Goal: Task Accomplishment & Management: Manage account settings

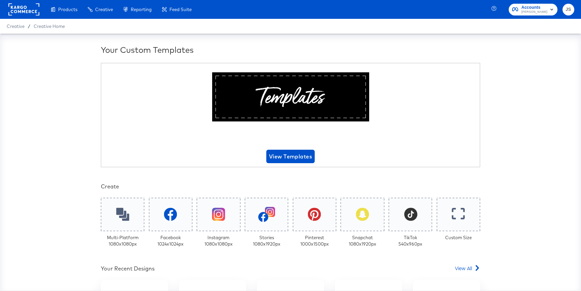
click at [531, 12] on span "[PERSON_NAME]" at bounding box center [535, 11] width 26 height 5
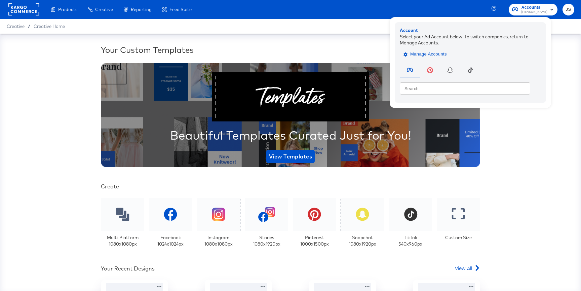
click at [436, 57] on span "Manage Accounts" at bounding box center [426, 54] width 42 height 8
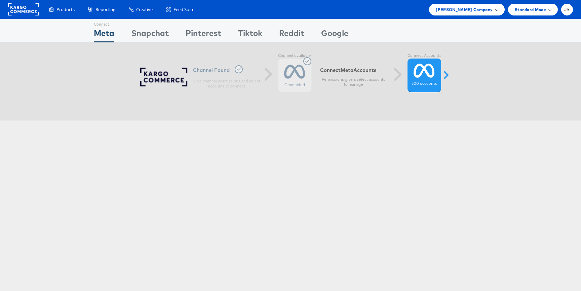
click at [467, 13] on span "Kraft Heinz Company" at bounding box center [464, 9] width 57 height 7
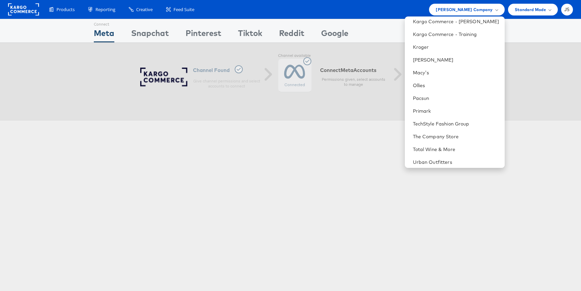
scroll to position [201, 0]
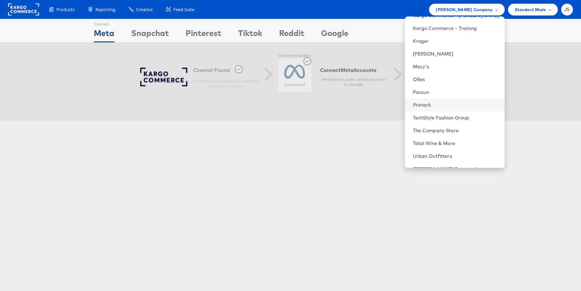
click at [455, 102] on link "Primark" at bounding box center [456, 105] width 86 height 7
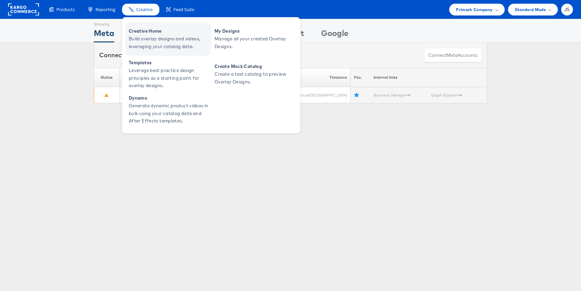
click at [159, 45] on span "Build overlay designs and videos, leveraging your catalog data." at bounding box center [169, 42] width 81 height 15
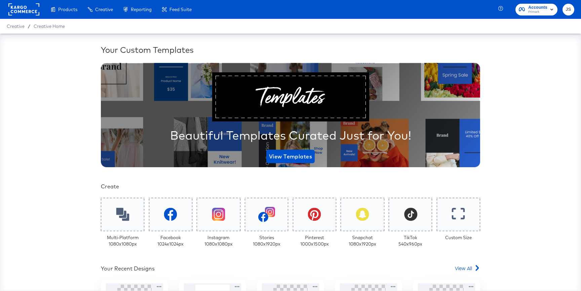
scroll to position [181, 0]
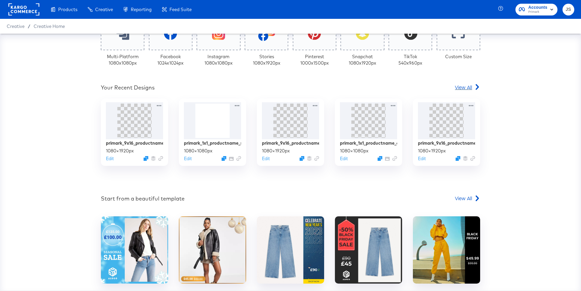
click at [463, 87] on span "View All" at bounding box center [463, 87] width 17 height 7
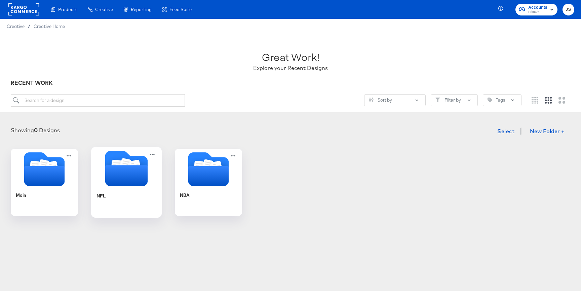
click at [135, 172] on icon "Folder" at bounding box center [126, 175] width 42 height 21
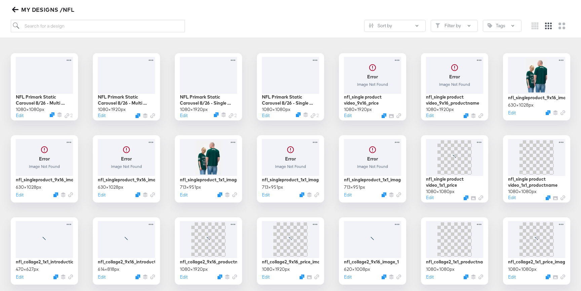
scroll to position [203, 0]
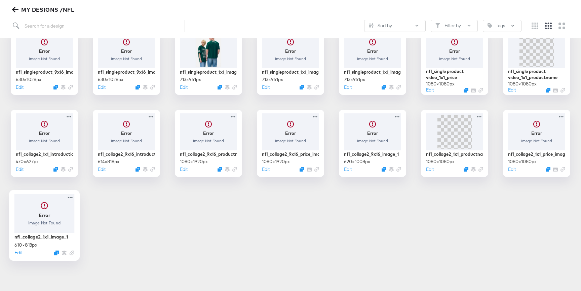
click at [43, 216] on div at bounding box center [44, 213] width 60 height 39
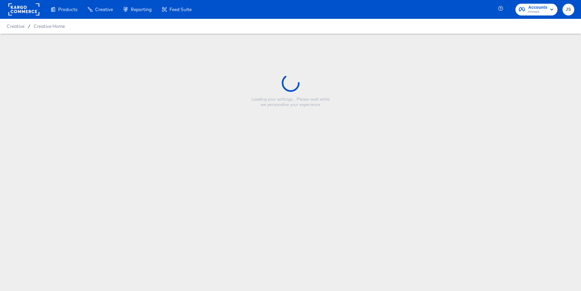
type input "nfl_collage2_1x1_image_1"
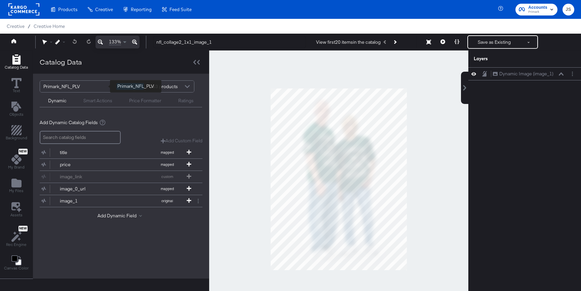
click at [90, 85] on div "Primark_NFL_PLV" at bounding box center [77, 86] width 68 height 11
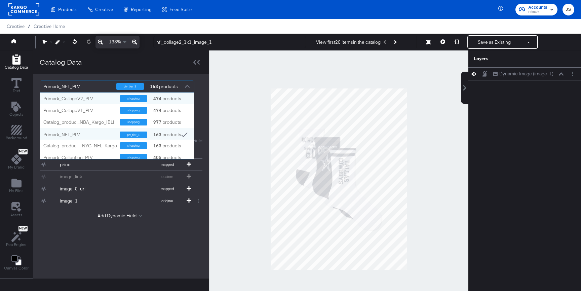
click at [108, 68] on div "Catalog Data" at bounding box center [121, 61] width 176 height 23
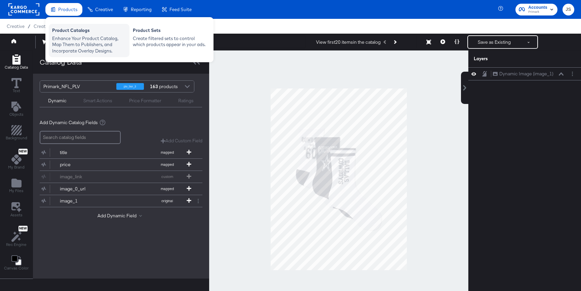
click at [75, 37] on div "Enhance Your Product Catalog, Map Them to Publishers, and Incorporate Overlay D…" at bounding box center [89, 44] width 74 height 19
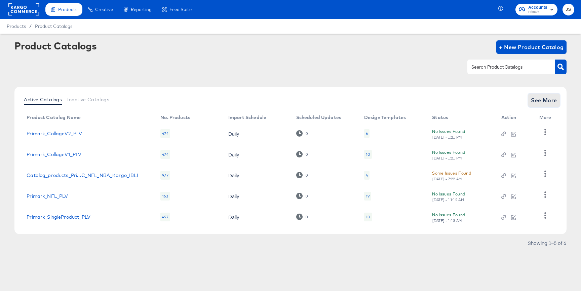
click at [538, 105] on button "See More" at bounding box center [545, 100] width 32 height 13
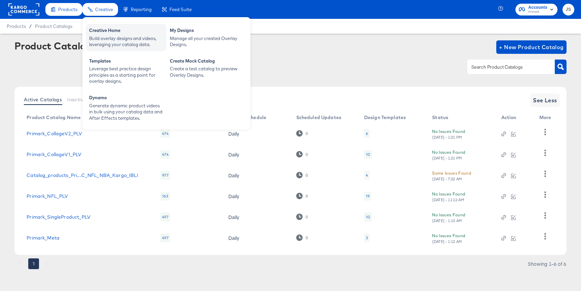
click at [98, 45] on div "Build overlay designs and videos, leveraging your catalog data." at bounding box center [126, 41] width 74 height 12
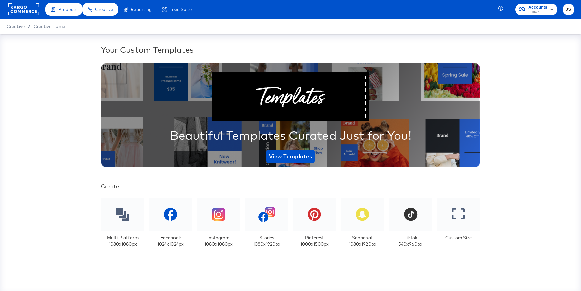
scroll to position [129, 0]
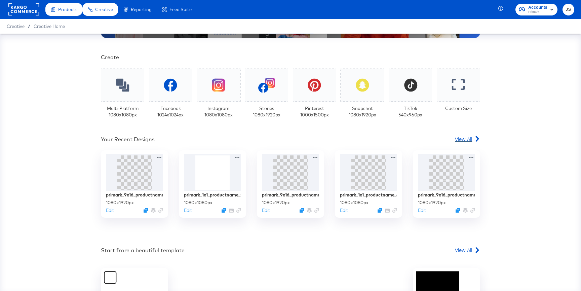
click at [469, 142] on link "View All" at bounding box center [467, 141] width 25 height 10
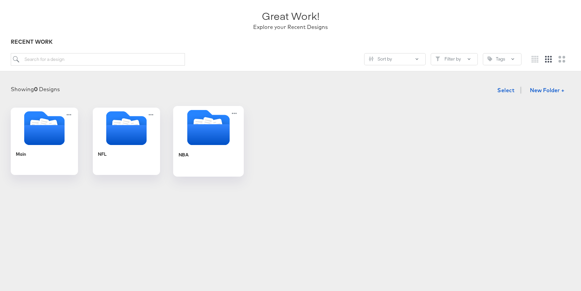
click at [182, 143] on icon "Folder" at bounding box center [208, 127] width 71 height 35
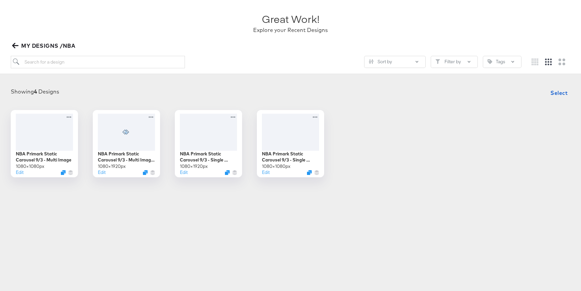
scroll to position [40, 0]
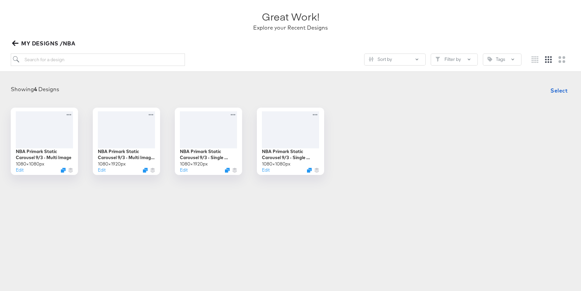
click at [19, 42] on span "MY DESIGNS /NBA" at bounding box center [44, 43] width 62 height 9
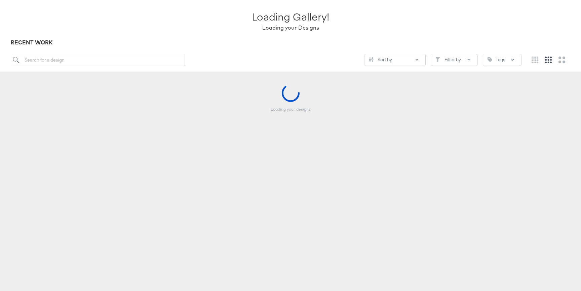
scroll to position [41, 0]
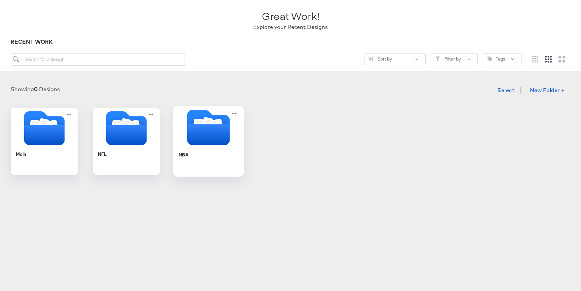
click at [218, 138] on icon "Folder" at bounding box center [208, 134] width 42 height 21
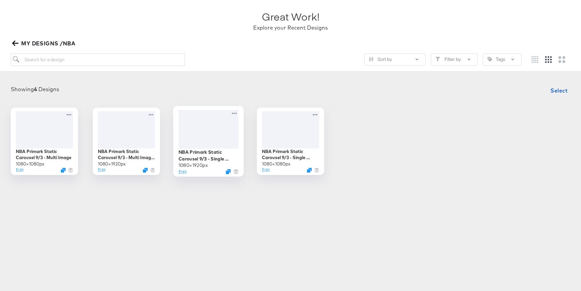
click at [218, 138] on div at bounding box center [209, 129] width 60 height 39
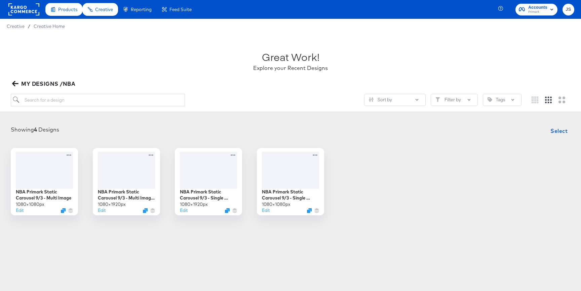
click at [14, 80] on icon "button" at bounding box center [15, 83] width 6 height 6
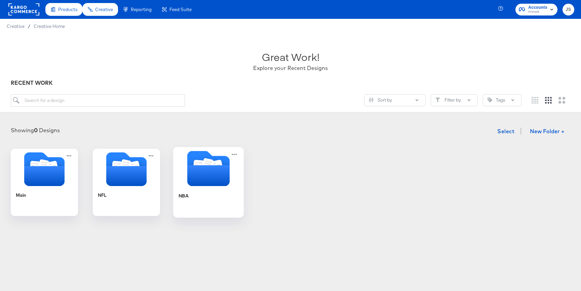
click at [209, 186] on div at bounding box center [208, 169] width 71 height 37
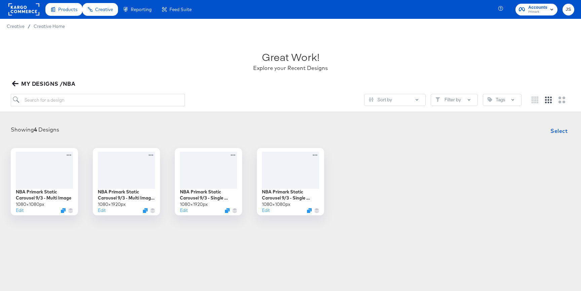
click at [16, 79] on span "MY DESIGNS /NBA" at bounding box center [44, 83] width 62 height 9
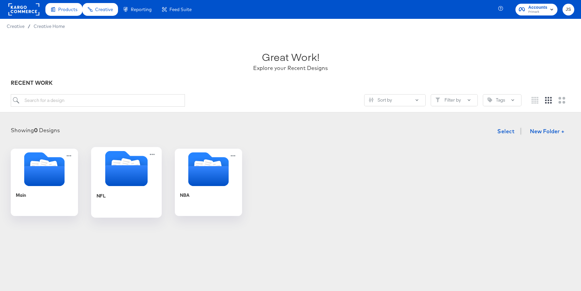
click at [142, 184] on icon "Folder" at bounding box center [126, 175] width 42 height 21
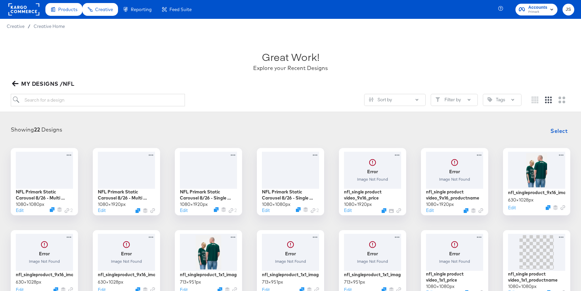
scroll to position [203, 0]
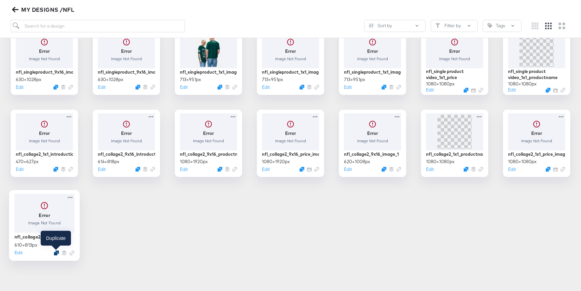
click at [56, 250] on icon "Duplicate" at bounding box center [56, 252] width 5 height 5
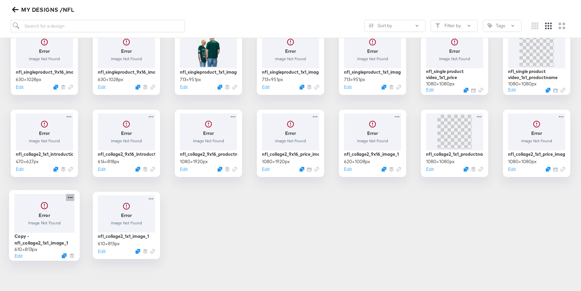
click at [73, 197] on icon at bounding box center [70, 197] width 8 height 7
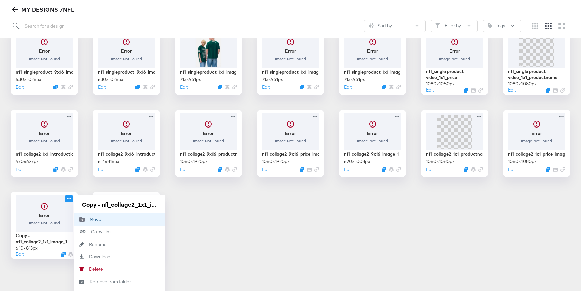
click at [90, 219] on div "Move Move" at bounding box center [90, 219] width 0 height 0
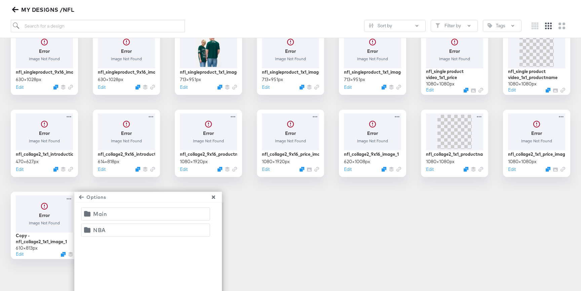
click at [118, 230] on span "NBA" at bounding box center [145, 229] width 120 height 9
click at [204, 231] on span "NBA" at bounding box center [145, 229] width 120 height 9
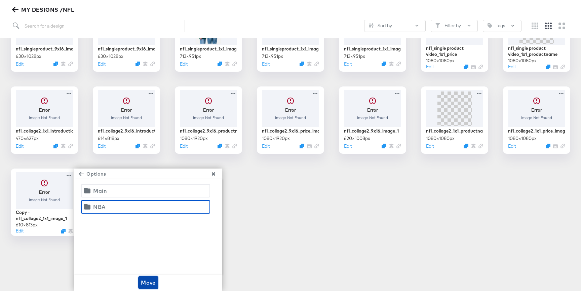
click at [154, 280] on span "Move" at bounding box center [148, 282] width 15 height 9
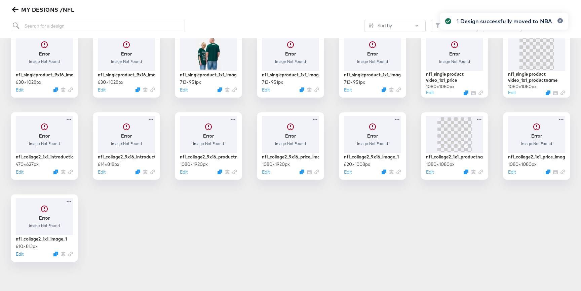
scroll to position [201, 0]
click at [541, 130] on div at bounding box center [537, 133] width 60 height 39
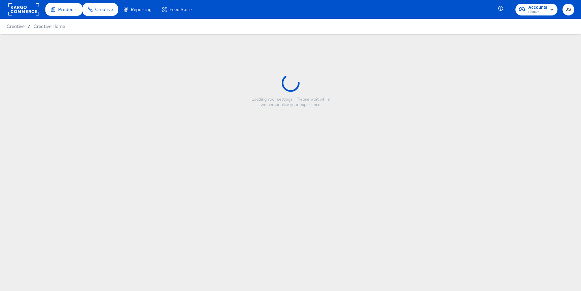
type input "nfl_collage2_1x1_price_image"
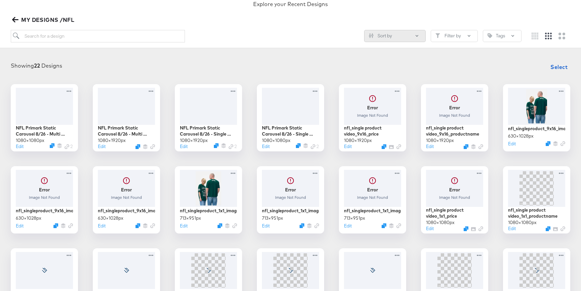
scroll to position [203, 0]
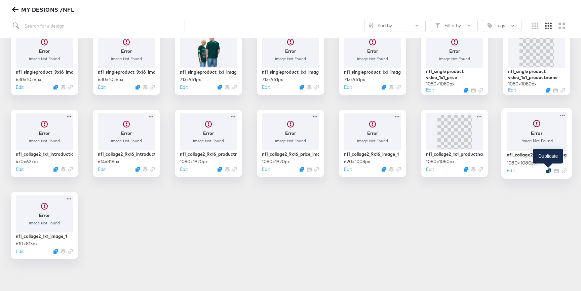
click at [549, 171] on icon "Duplicate" at bounding box center [548, 170] width 5 height 5
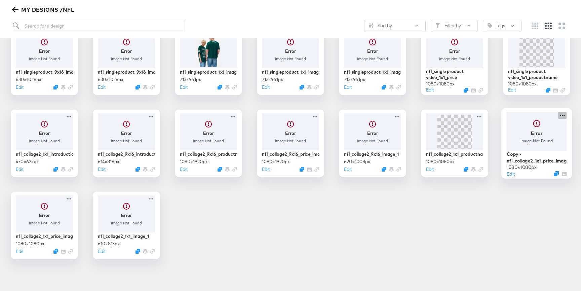
click at [562, 114] on icon at bounding box center [563, 115] width 8 height 7
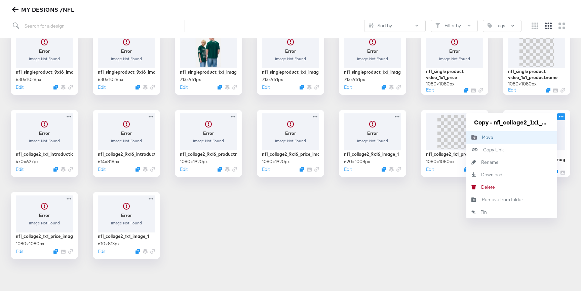
click at [511, 139] on button "Move Move" at bounding box center [512, 137] width 91 height 12
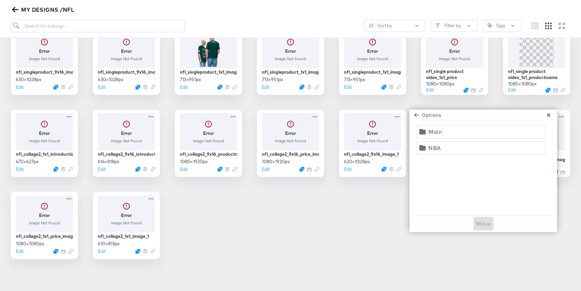
click at [478, 149] on span "NBA" at bounding box center [481, 147] width 120 height 9
click at [486, 229] on button "Move" at bounding box center [484, 223] width 20 height 13
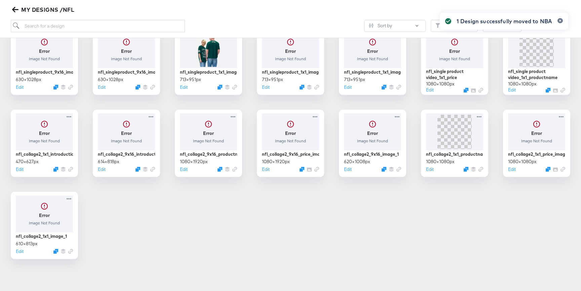
click at [486, 106] on div "1 Design successfully moved to NBA" at bounding box center [504, 133] width 142 height 255
click at [466, 169] on icon "Duplicate" at bounding box center [466, 170] width 5 height 5
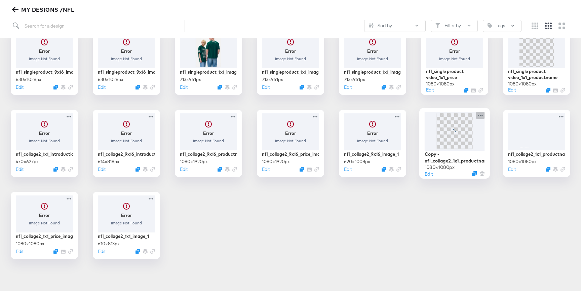
click at [481, 112] on div at bounding box center [480, 115] width 8 height 7
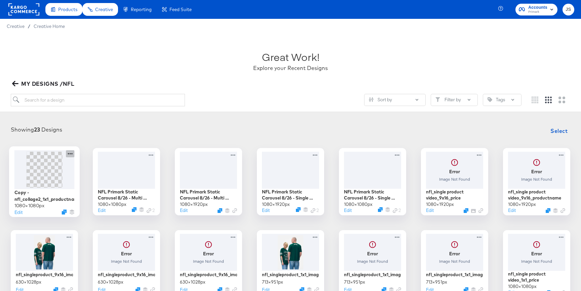
click at [68, 153] on icon at bounding box center [70, 153] width 8 height 7
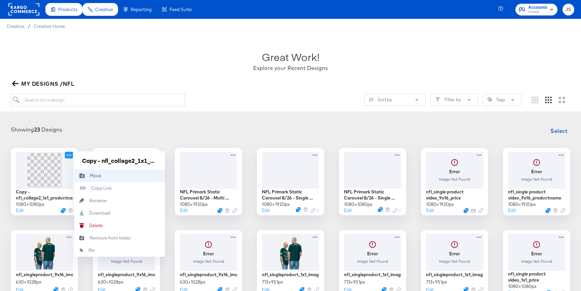
click at [103, 176] on button "Move Move" at bounding box center [119, 176] width 91 height 12
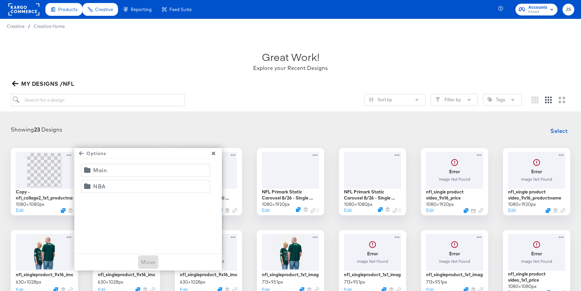
click at [107, 183] on span "NBA" at bounding box center [145, 186] width 120 height 9
click at [146, 256] on button "Move" at bounding box center [148, 261] width 20 height 13
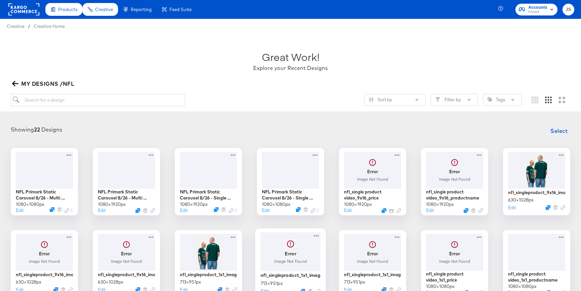
scroll to position [203, 0]
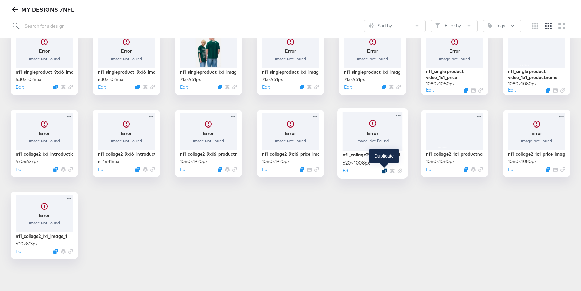
click at [384, 169] on icon "Duplicate" at bounding box center [384, 170] width 5 height 5
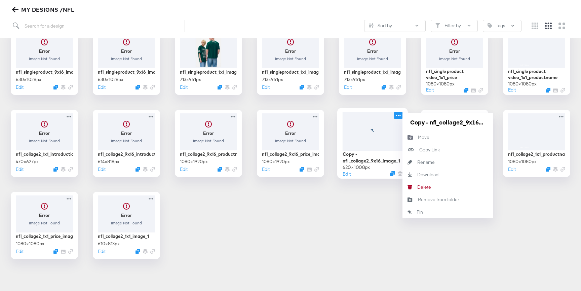
click at [397, 115] on icon at bounding box center [398, 115] width 5 height 1
click at [418, 137] on div "Move Move" at bounding box center [418, 137] width 0 height 0
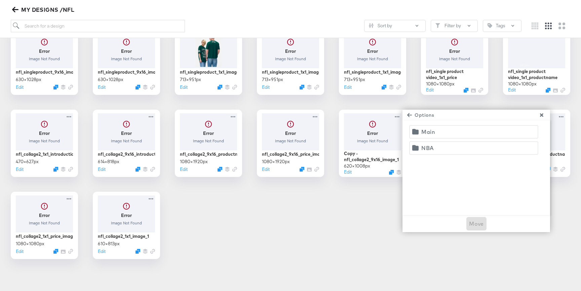
click at [445, 147] on span "NBA" at bounding box center [474, 147] width 120 height 9
click at [474, 221] on span "Move" at bounding box center [476, 223] width 15 height 9
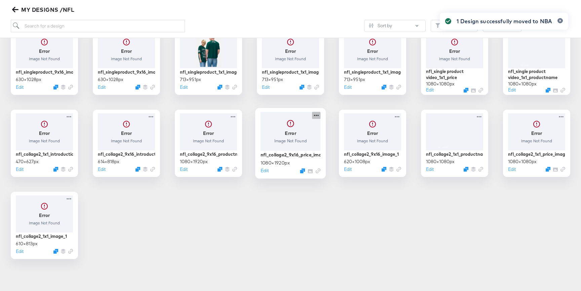
click at [316, 115] on icon at bounding box center [316, 115] width 8 height 7
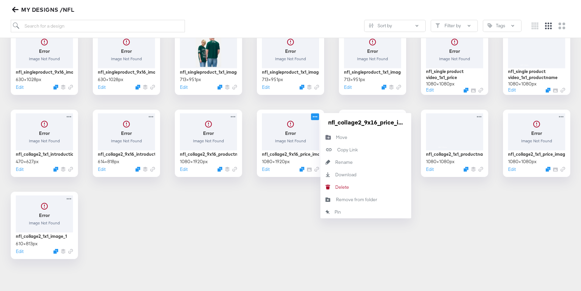
click at [285, 205] on div "NFL Primark Static Carousel 8/26 - Multi Image 1080 × 1080 px Edit 2 NFL Primar…" at bounding box center [291, 102] width 568 height 314
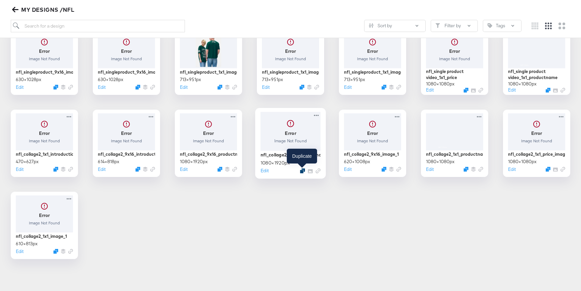
click at [302, 169] on icon "Duplicate" at bounding box center [302, 170] width 5 height 5
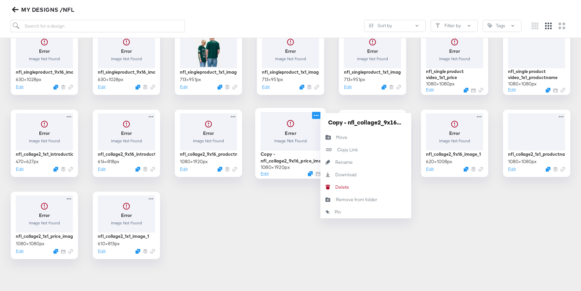
click at [318, 115] on icon at bounding box center [316, 115] width 8 height 7
click at [347, 139] on button "Move Move" at bounding box center [366, 137] width 91 height 12
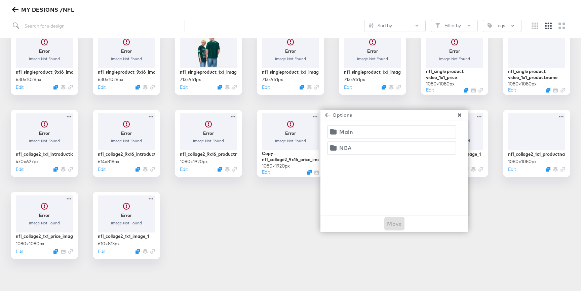
click at [351, 147] on div "NBA" at bounding box center [346, 147] width 12 height 9
click at [391, 221] on span "Move" at bounding box center [394, 223] width 15 height 9
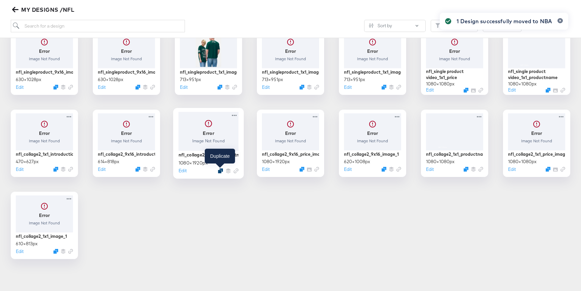
click at [221, 171] on icon "Duplicate" at bounding box center [220, 170] width 5 height 5
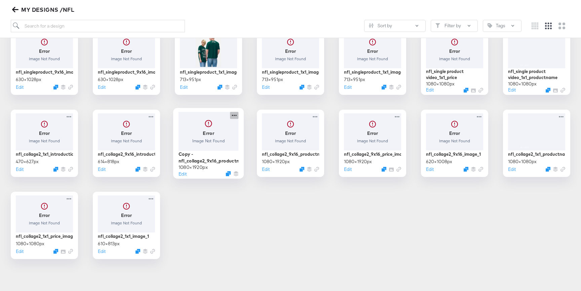
click at [237, 116] on icon at bounding box center [234, 115] width 8 height 7
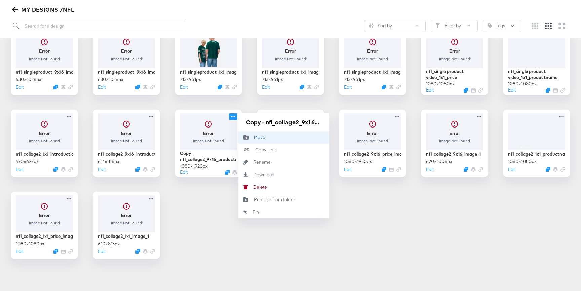
click at [254, 137] on div "Move Move" at bounding box center [254, 137] width 0 height 0
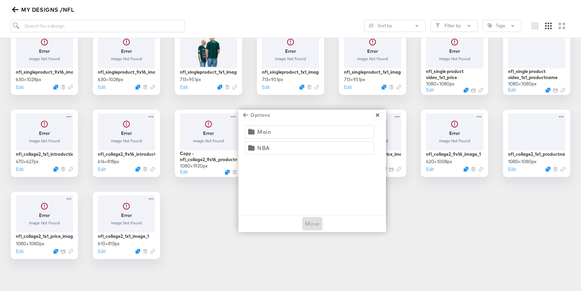
click at [284, 148] on span "NBA" at bounding box center [310, 147] width 120 height 9
click at [314, 225] on span "Move" at bounding box center [312, 223] width 15 height 9
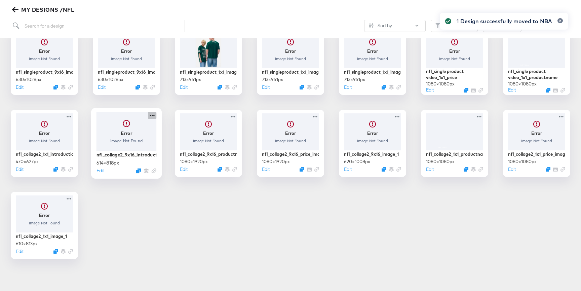
click at [149, 114] on icon at bounding box center [152, 115] width 8 height 7
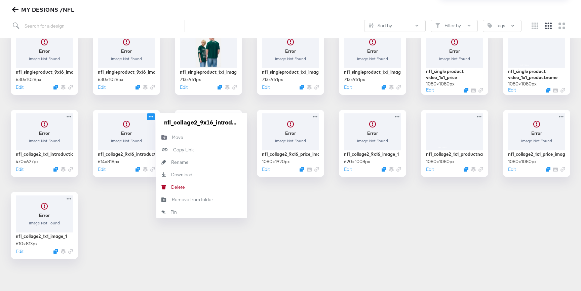
click at [145, 183] on div "NFL Primark Static Carousel 8/26 - Multi Image 1080 × 1080 px Edit 2 NFL Primar…" at bounding box center [291, 102] width 568 height 314
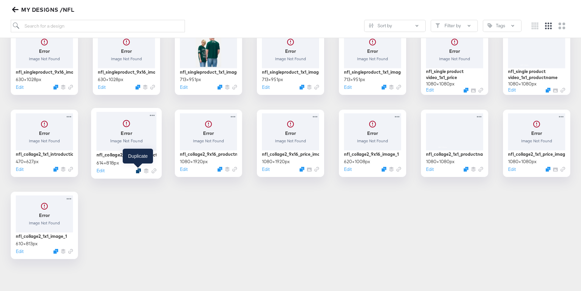
click at [141, 170] on icon "Duplicate" at bounding box center [138, 170] width 5 height 5
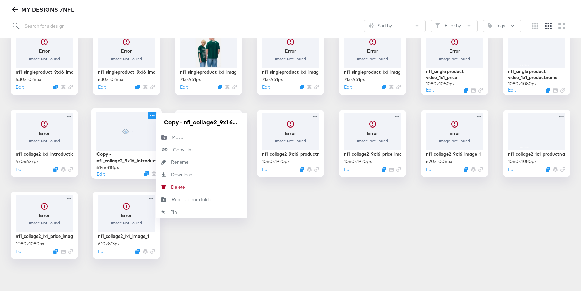
click at [152, 114] on icon at bounding box center [152, 115] width 8 height 7
click at [172, 137] on div "Move Move" at bounding box center [172, 137] width 0 height 0
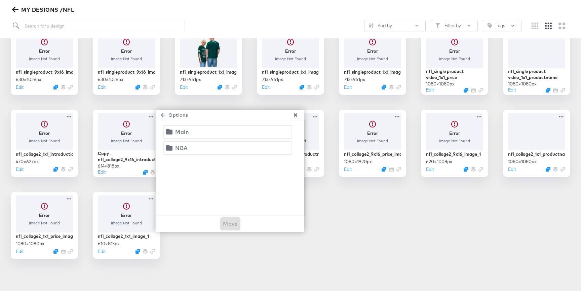
click at [189, 146] on span "NBA" at bounding box center [228, 147] width 120 height 9
click at [230, 220] on span "Move" at bounding box center [230, 223] width 15 height 9
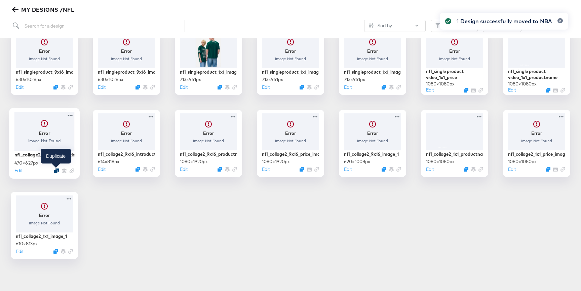
click at [55, 169] on icon "Duplicate" at bounding box center [56, 170] width 5 height 5
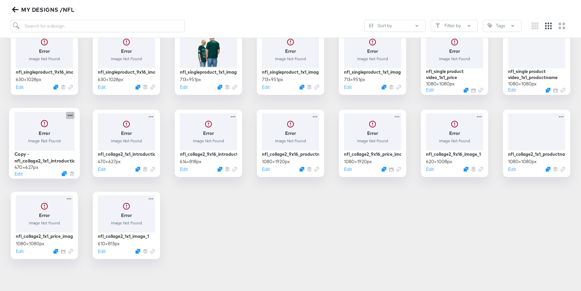
click at [72, 113] on icon at bounding box center [70, 115] width 8 height 7
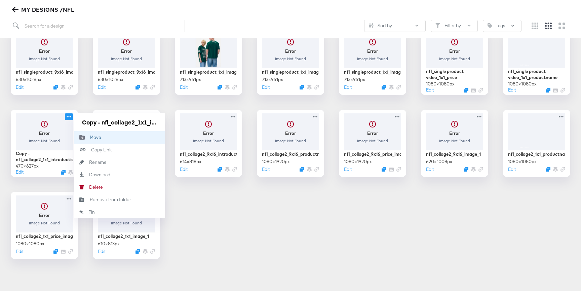
click at [89, 140] on icon "Move to folder" at bounding box center [81, 137] width 15 height 5
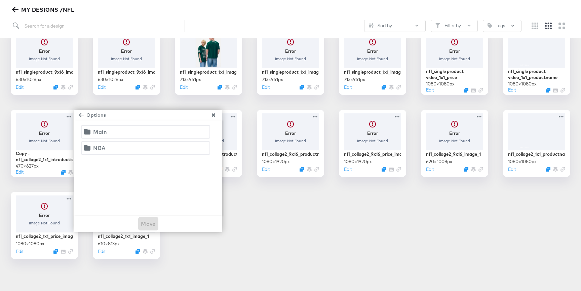
click at [101, 148] on div "NBA" at bounding box center [99, 147] width 12 height 9
click at [145, 221] on span "Move" at bounding box center [148, 223] width 15 height 9
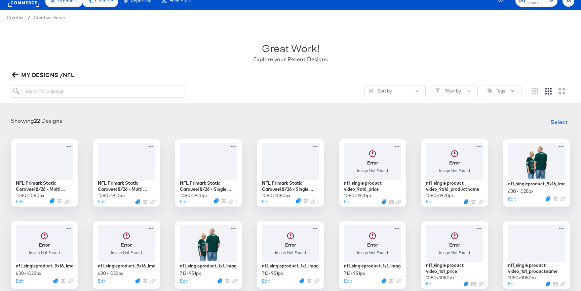
scroll to position [0, 0]
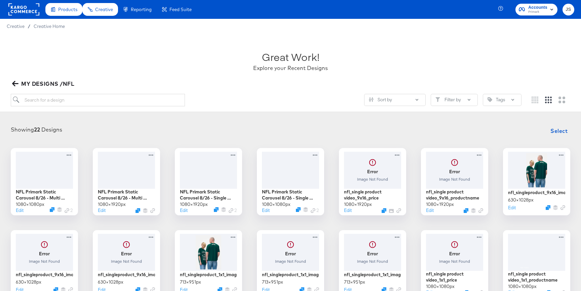
click at [13, 82] on icon "button" at bounding box center [15, 83] width 6 height 6
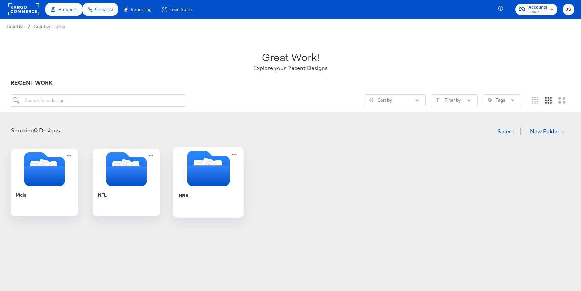
click at [205, 178] on icon "Folder" at bounding box center [208, 175] width 42 height 21
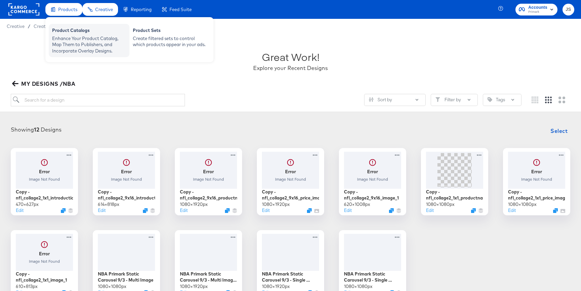
click at [78, 30] on div "Product Catalogs" at bounding box center [89, 31] width 74 height 8
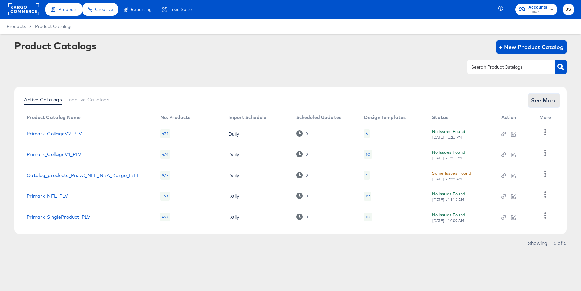
click at [553, 99] on span "See More" at bounding box center [544, 100] width 26 height 9
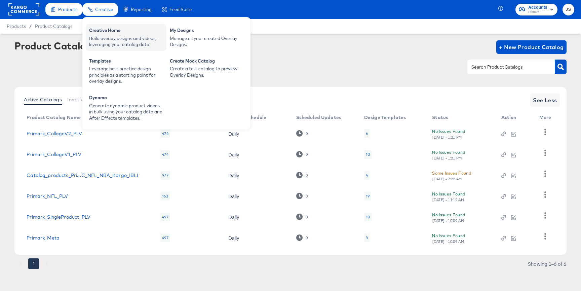
click at [108, 43] on div "Build overlay designs and videos, leveraging your catalog data." at bounding box center [126, 41] width 74 height 12
